Goal: Find specific page/section: Find specific page/section

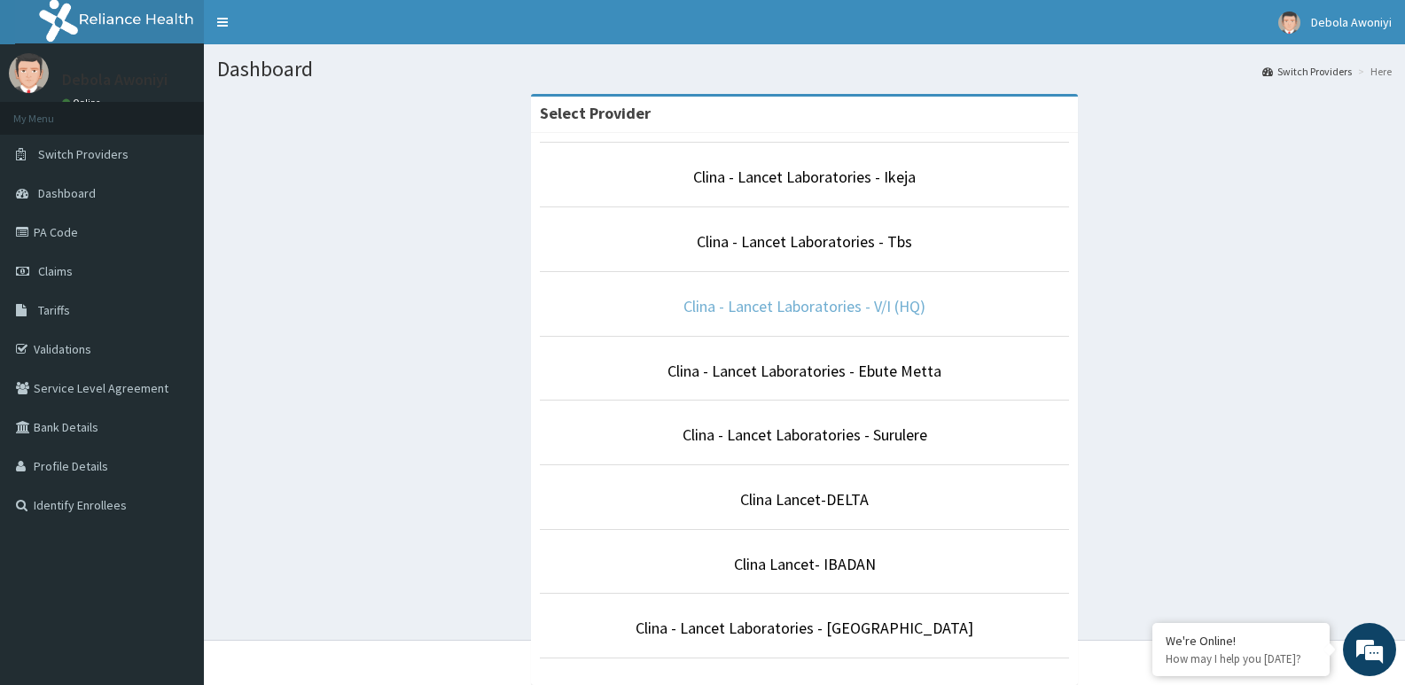
click at [838, 316] on link "Clina - Lancet Laboratories - V/I (HQ)" at bounding box center [804, 306] width 242 height 20
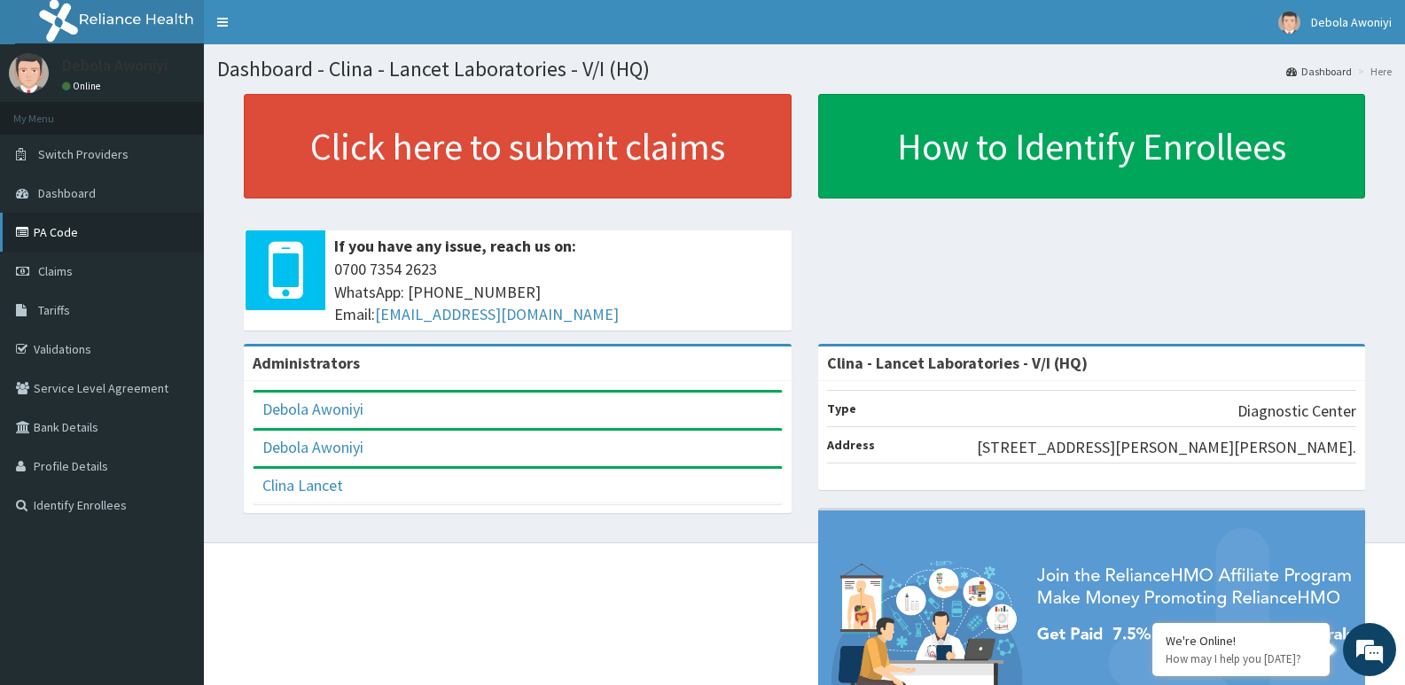
click at [59, 228] on link "PA Code" at bounding box center [102, 232] width 204 height 39
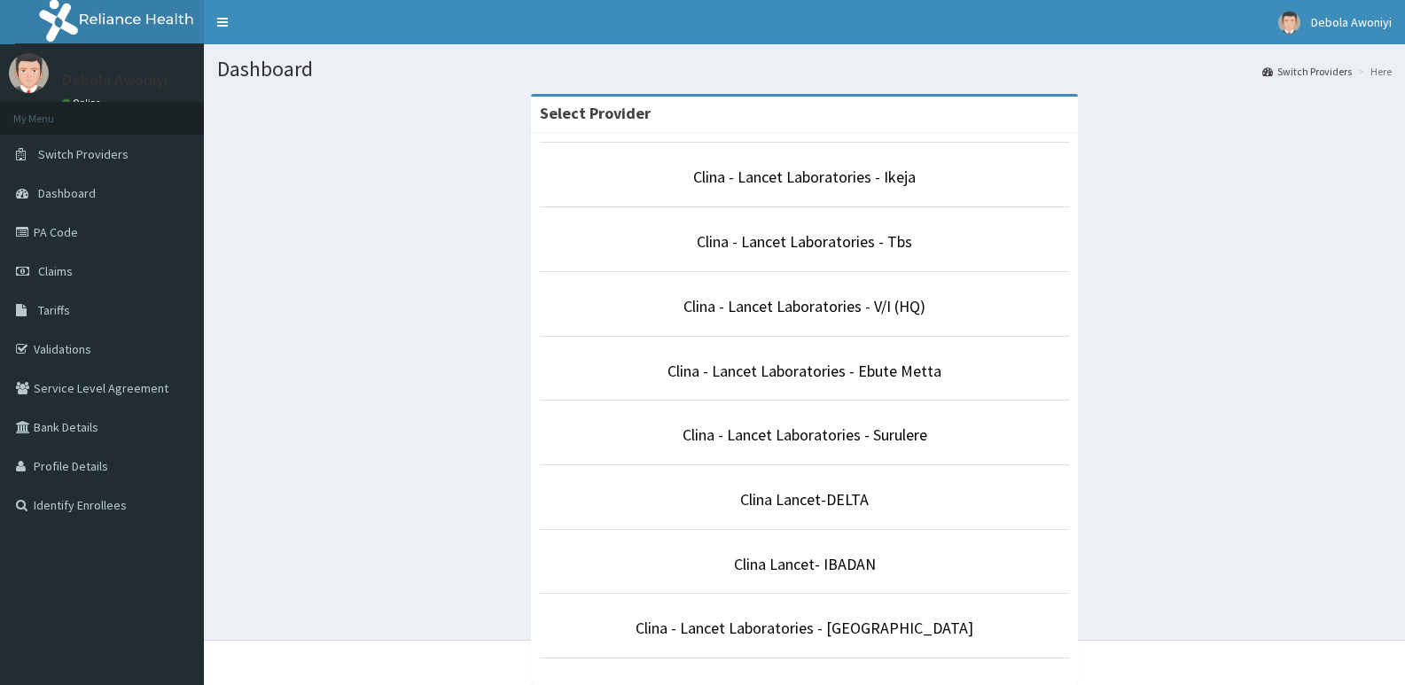
click at [821, 323] on li "Clina - Lancet Laboratories - V/I (HQ)" at bounding box center [805, 304] width 530 height 66
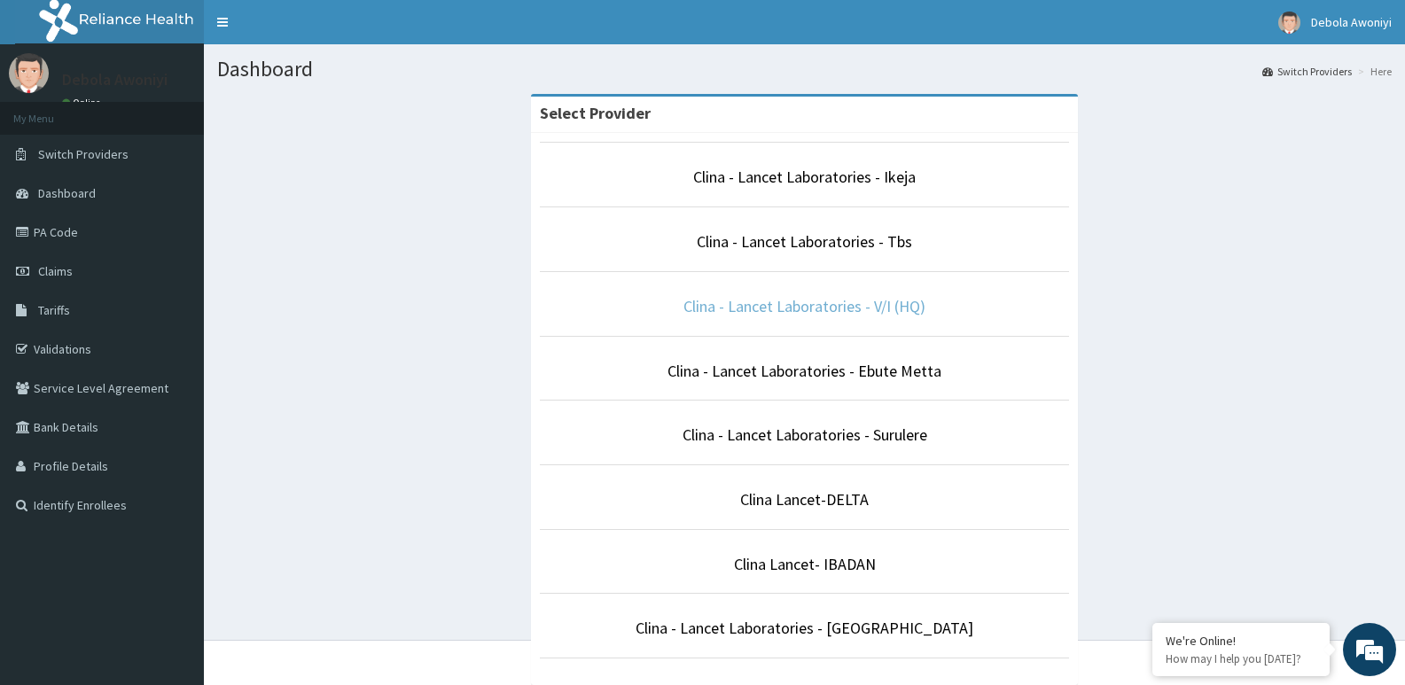
click at [846, 315] on link "Clina - Lancet Laboratories - V/I (HQ)" at bounding box center [804, 306] width 242 height 20
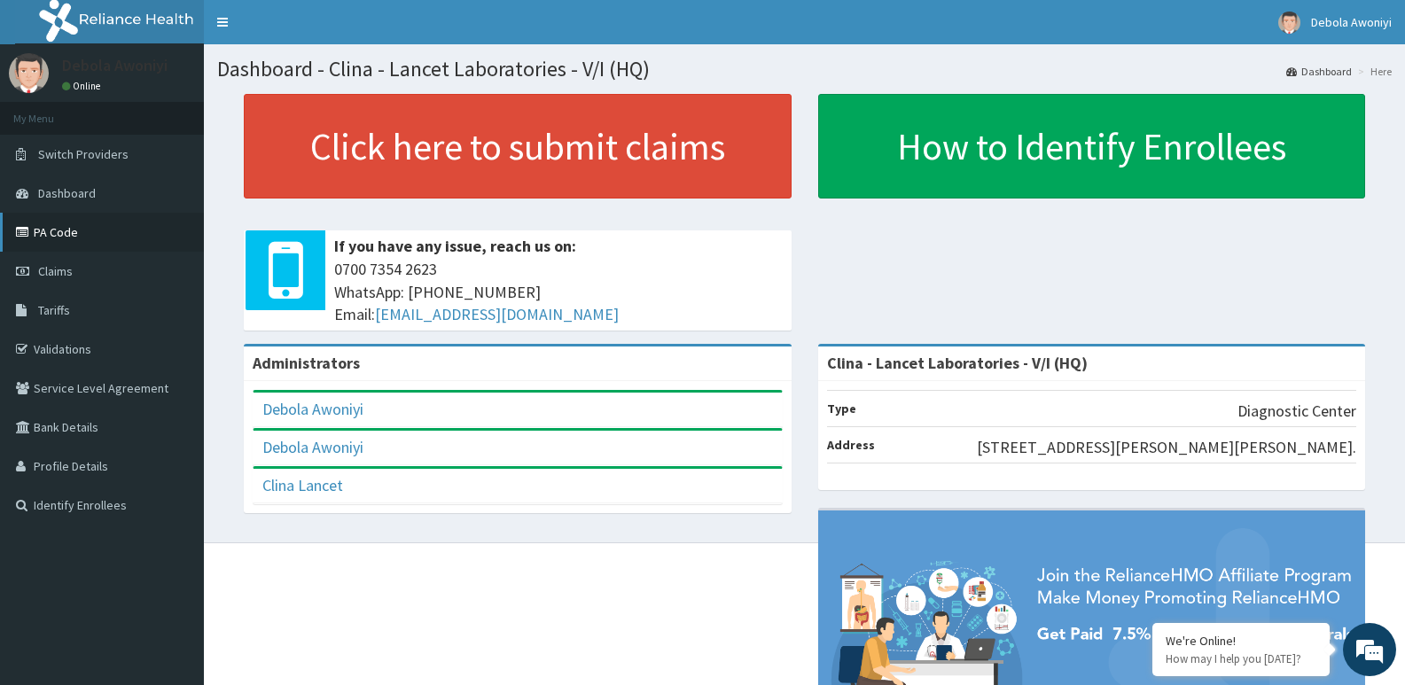
click at [77, 231] on link "PA Code" at bounding box center [102, 232] width 204 height 39
